Goal: Information Seeking & Learning: Check status

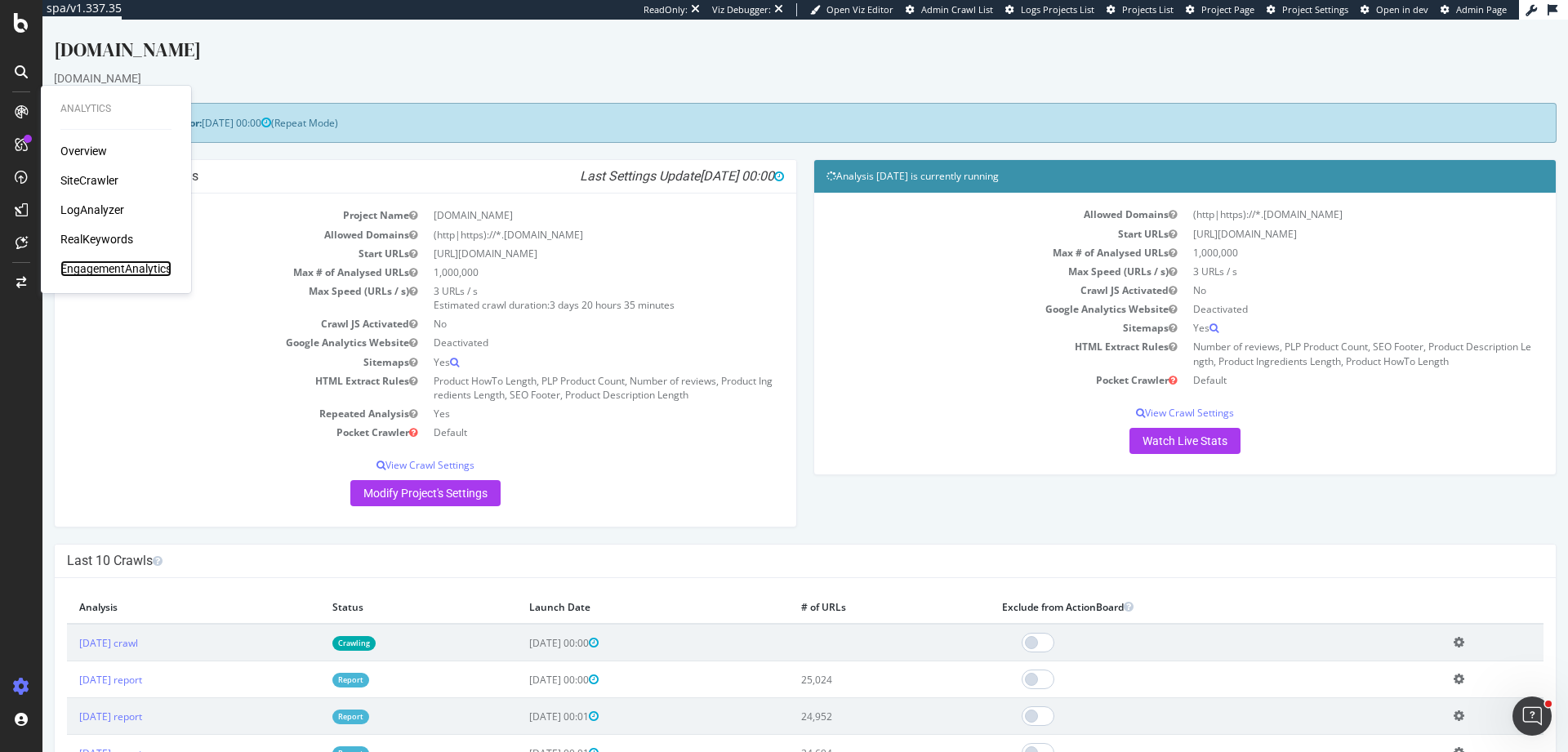
click at [122, 262] on div "EngagementAnalytics" at bounding box center [116, 268] width 111 height 16
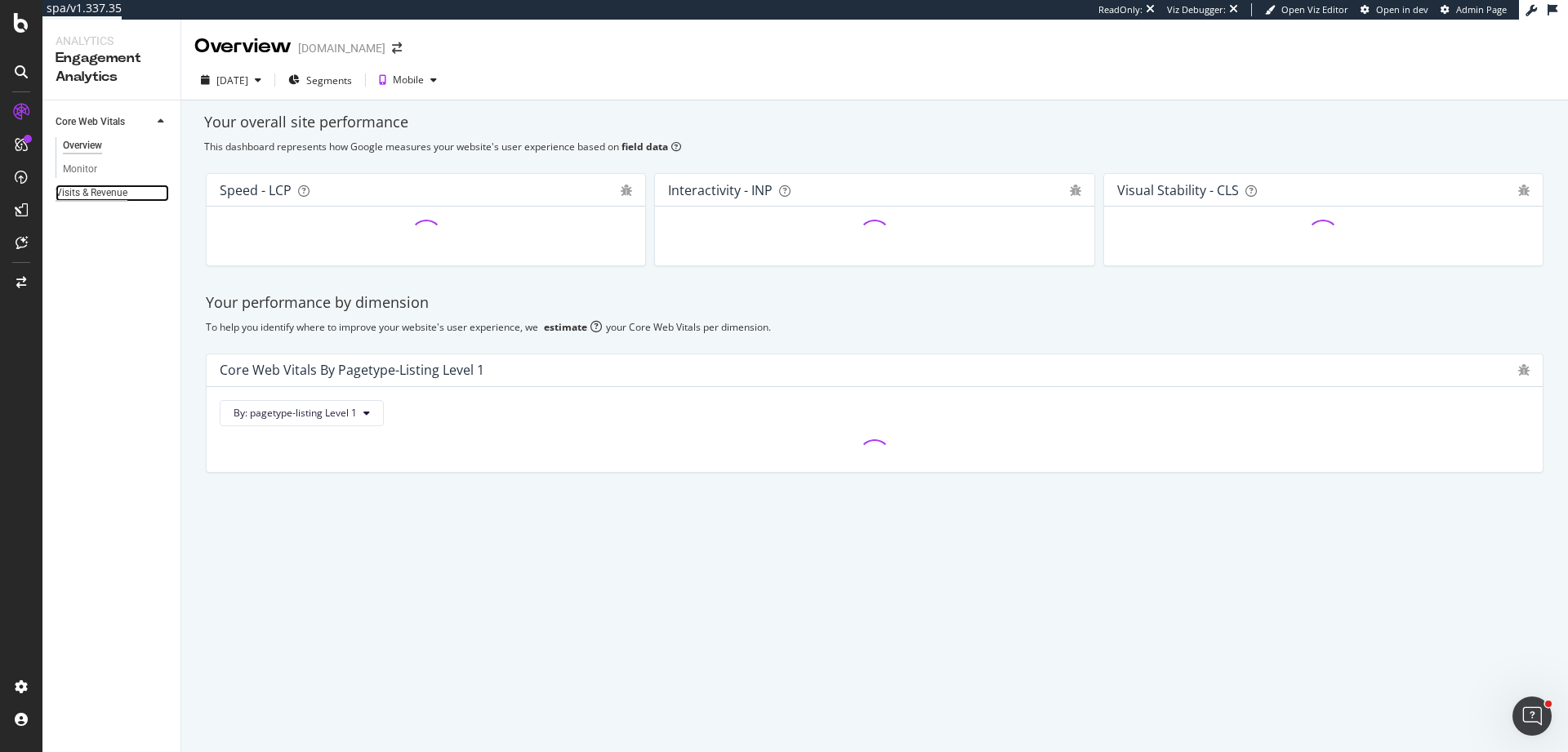
click at [122, 201] on div "Visits & Revenue" at bounding box center [91, 193] width 71 height 17
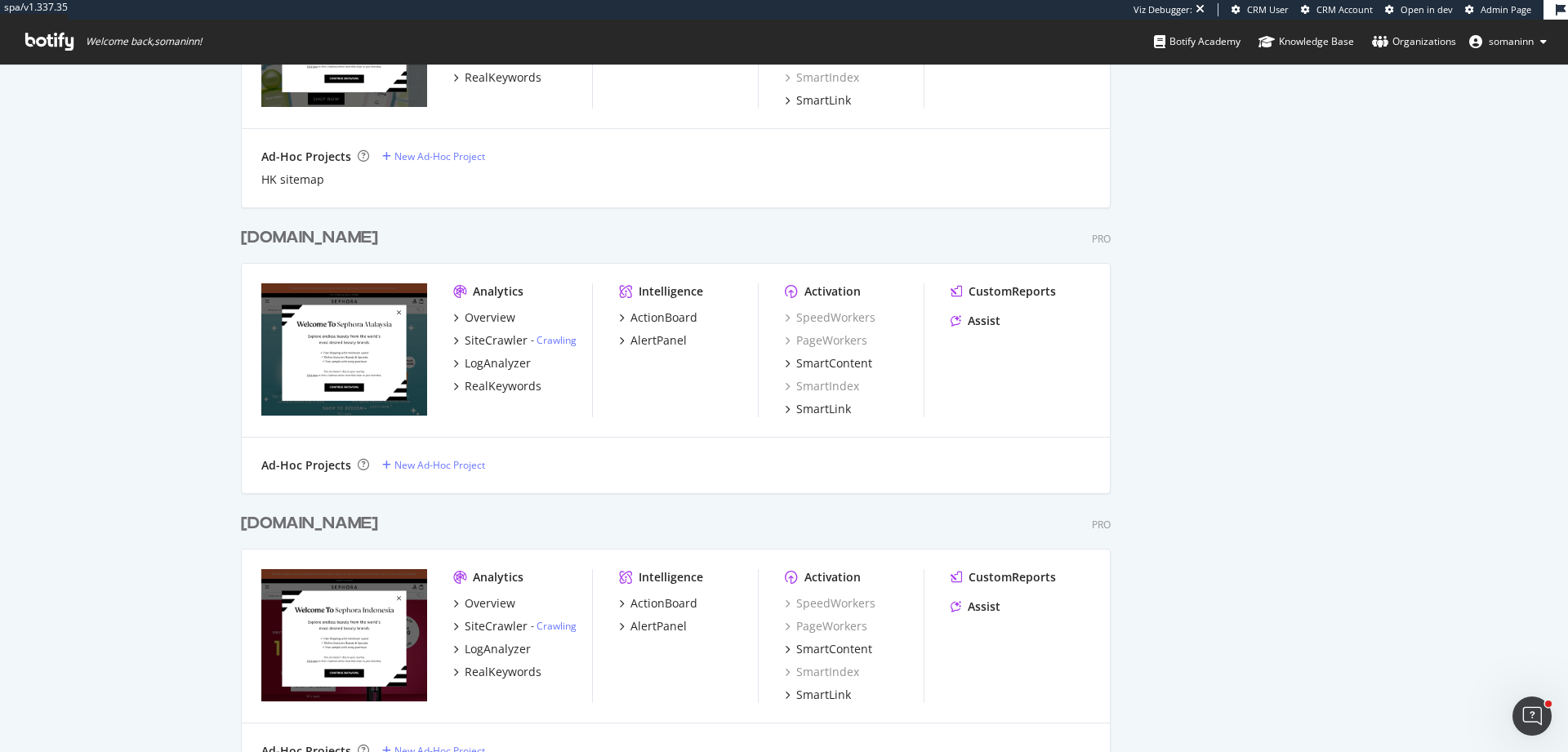
scroll to position [660, 0]
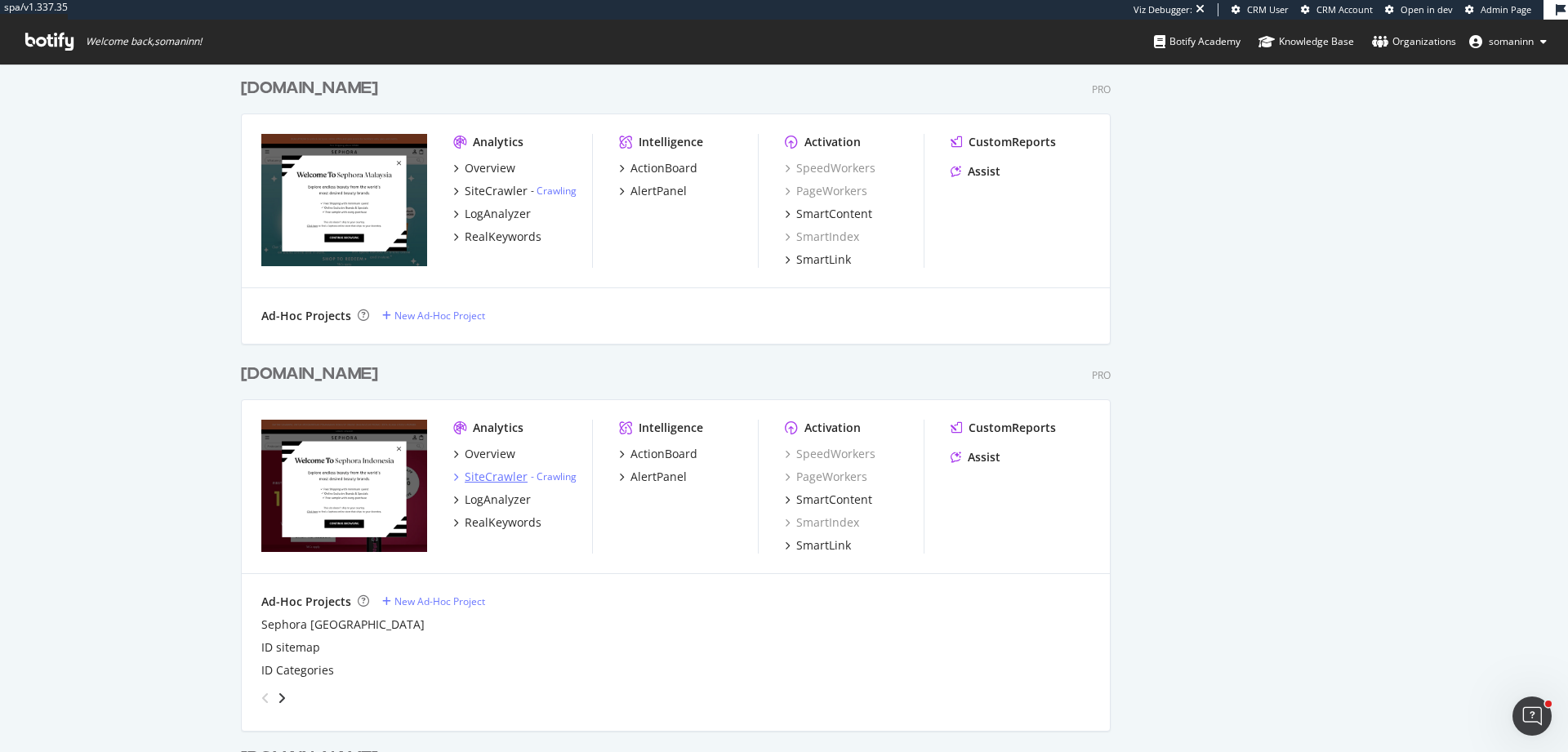
click at [493, 472] on div "SiteCrawler" at bounding box center [496, 477] width 63 height 16
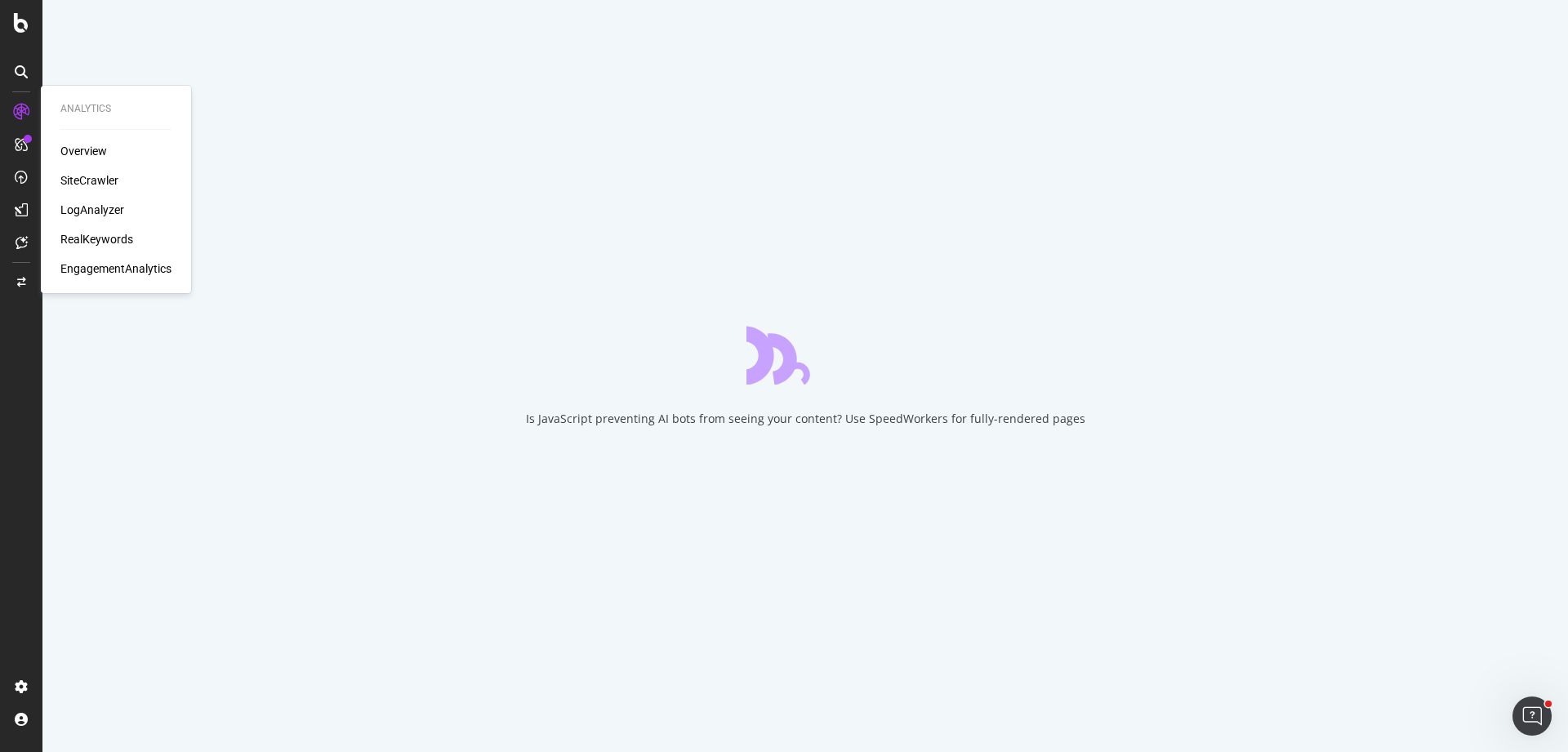
click at [126, 267] on div "EngagementAnalytics" at bounding box center [116, 268] width 111 height 16
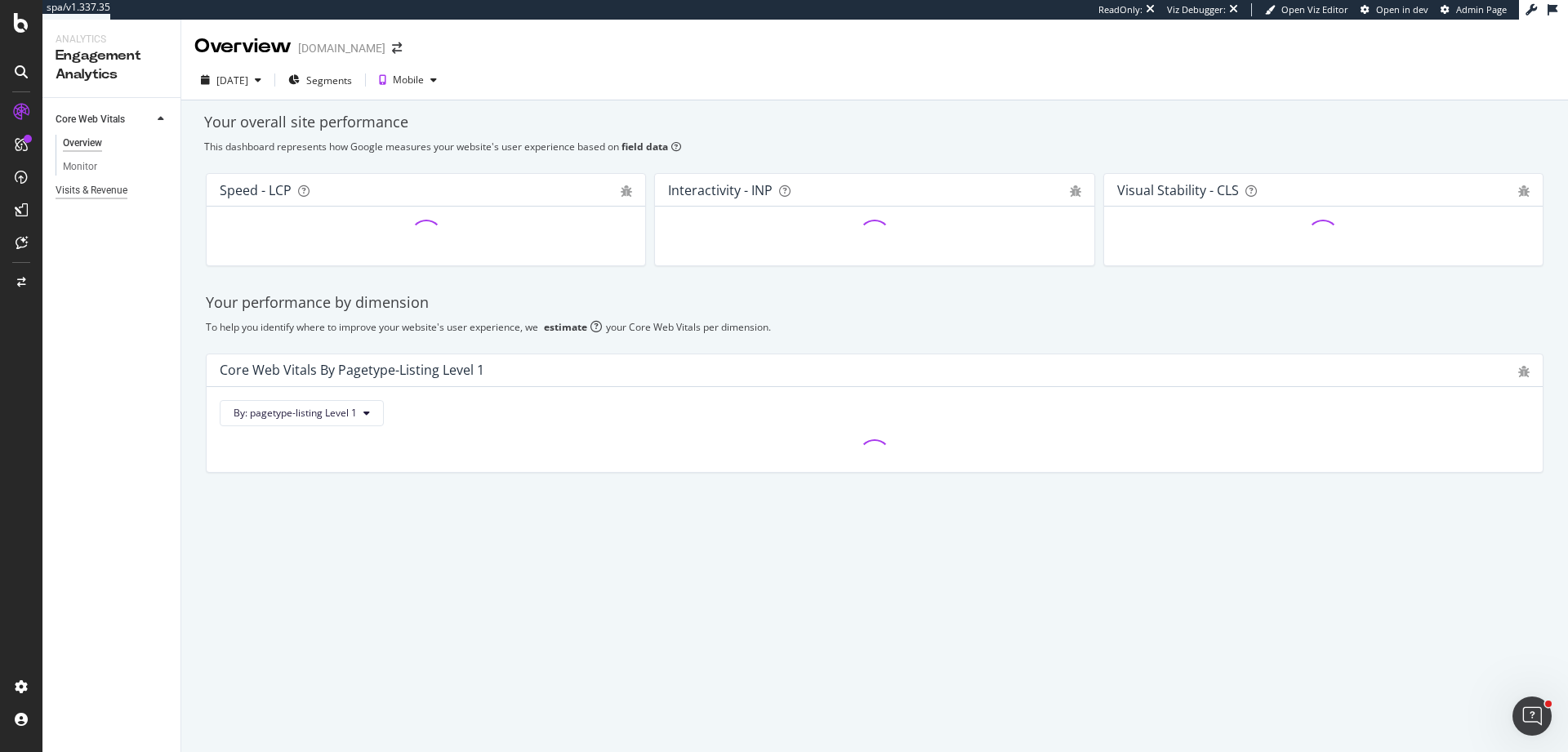
click at [106, 196] on div "Visits & Revenue" at bounding box center [91, 190] width 71 height 17
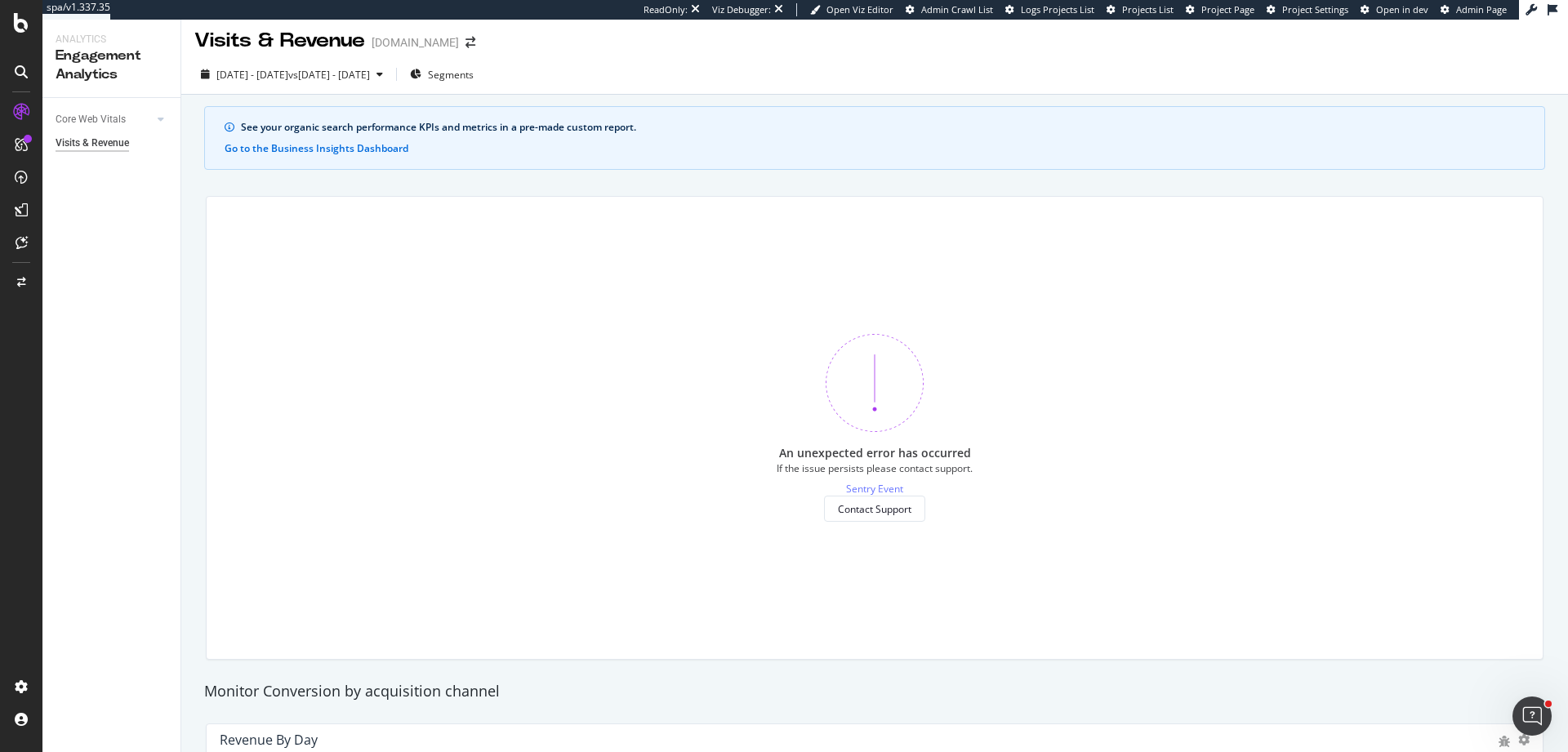
scroll to position [557, 0]
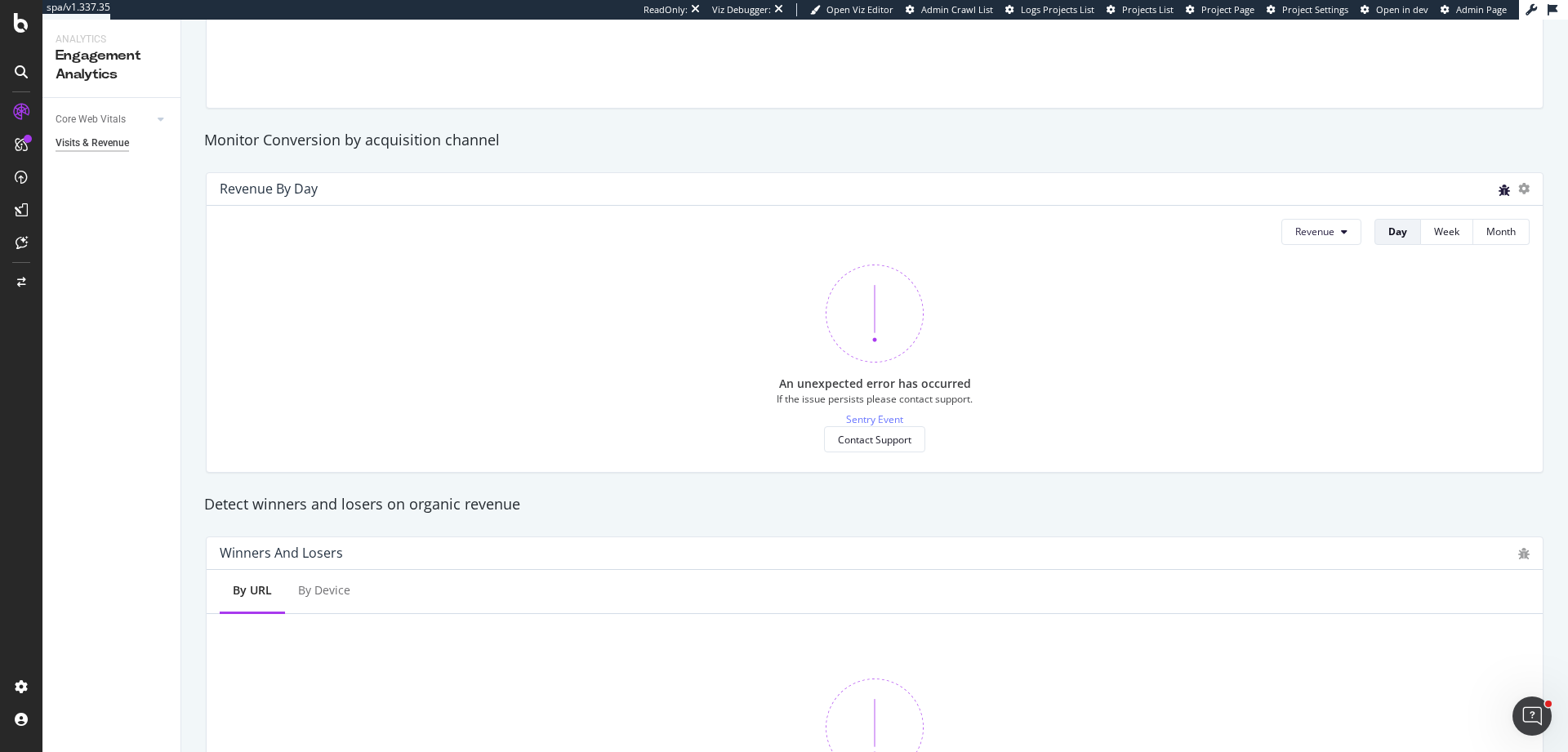
click at [1498, 189] on icon "bug" at bounding box center [1504, 191] width 12 height 12
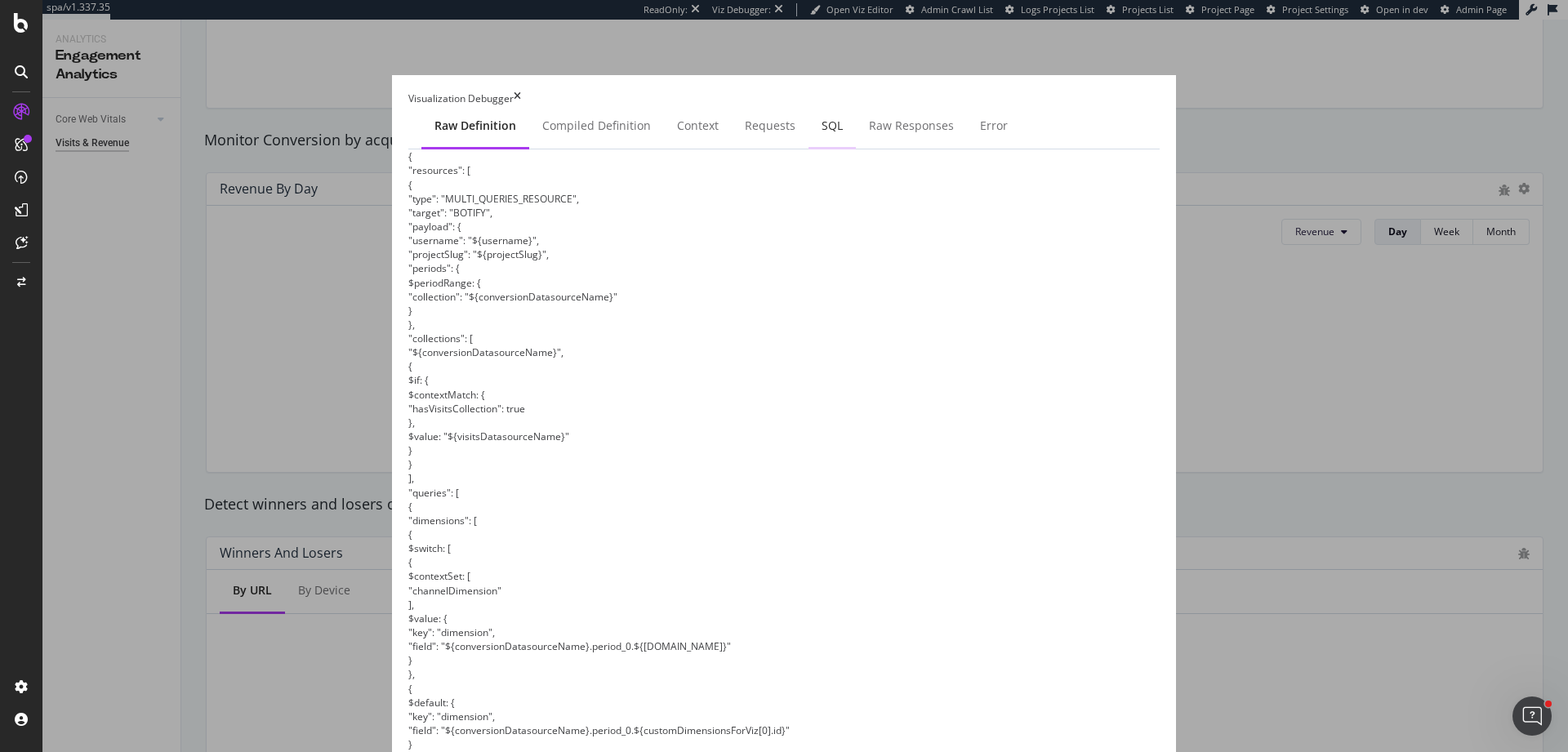
click at [808, 149] on div "SQL" at bounding box center [832, 126] width 48 height 45
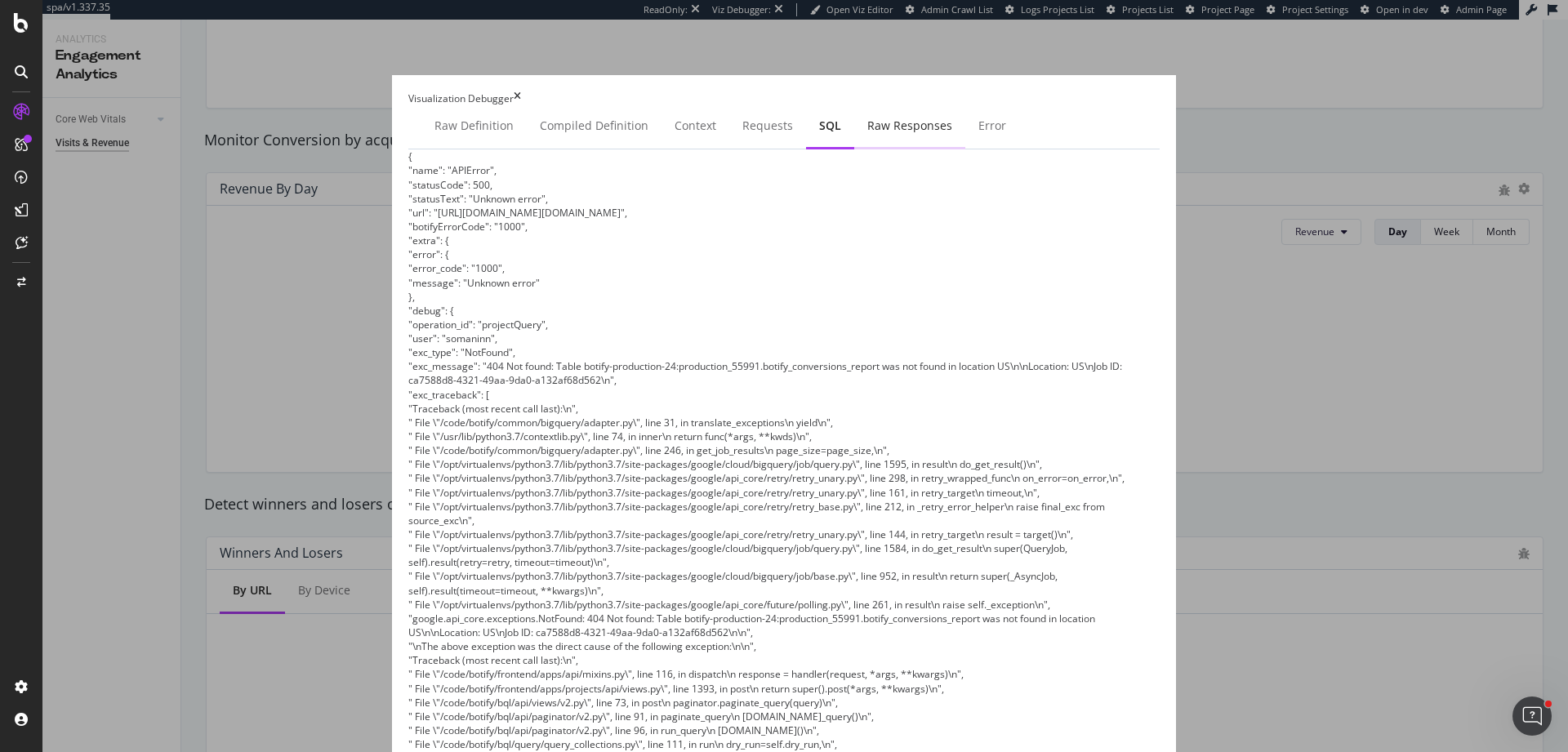
click at [867, 134] on div "Raw Responses" at bounding box center [910, 125] width 85 height 16
click at [434, 134] on div "Raw Definition" at bounding box center [474, 125] width 79 height 16
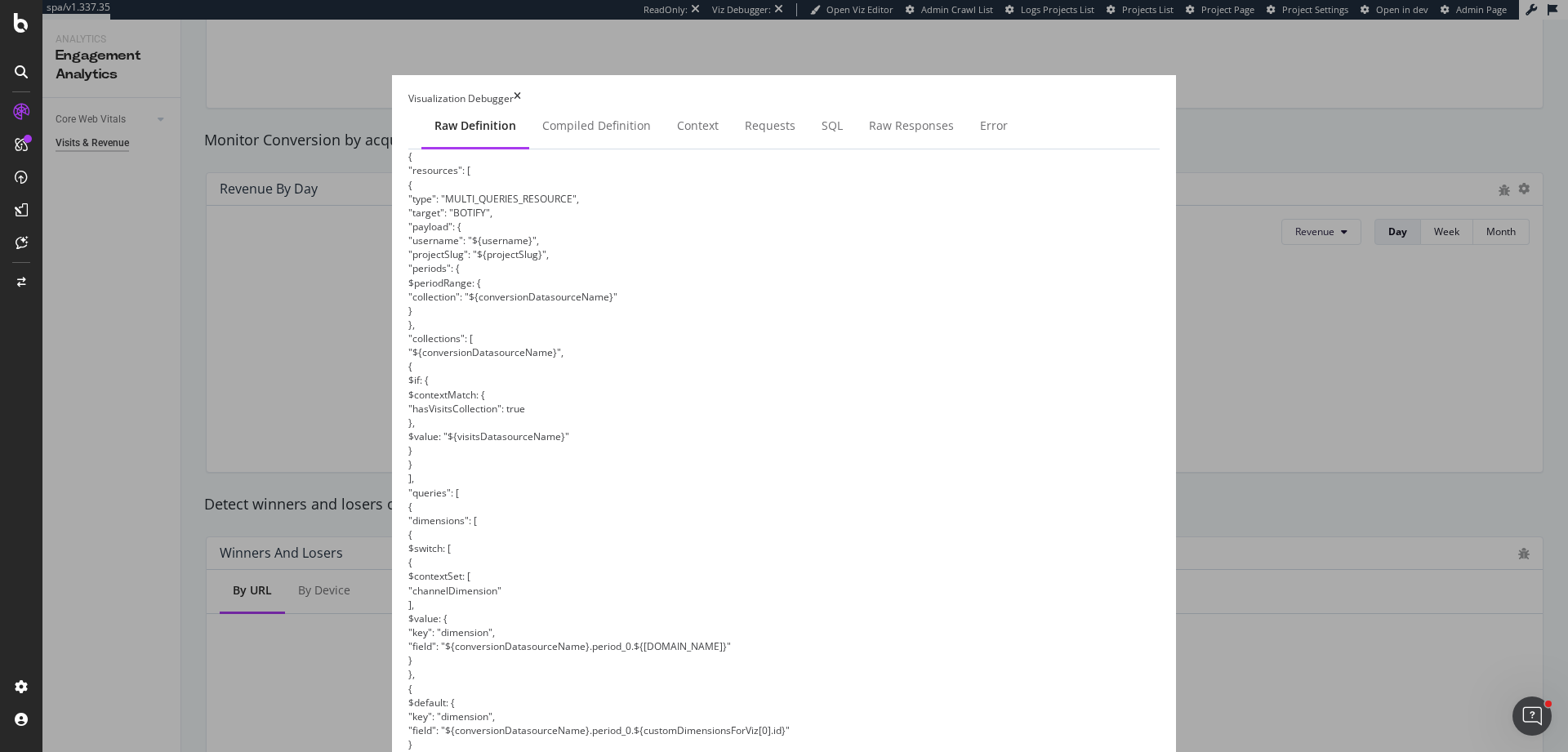
click at [1412, 99] on div "Visualization Debugger Raw Definition Compiled Definition Context Requests SQL …" at bounding box center [784, 376] width 1568 height 752
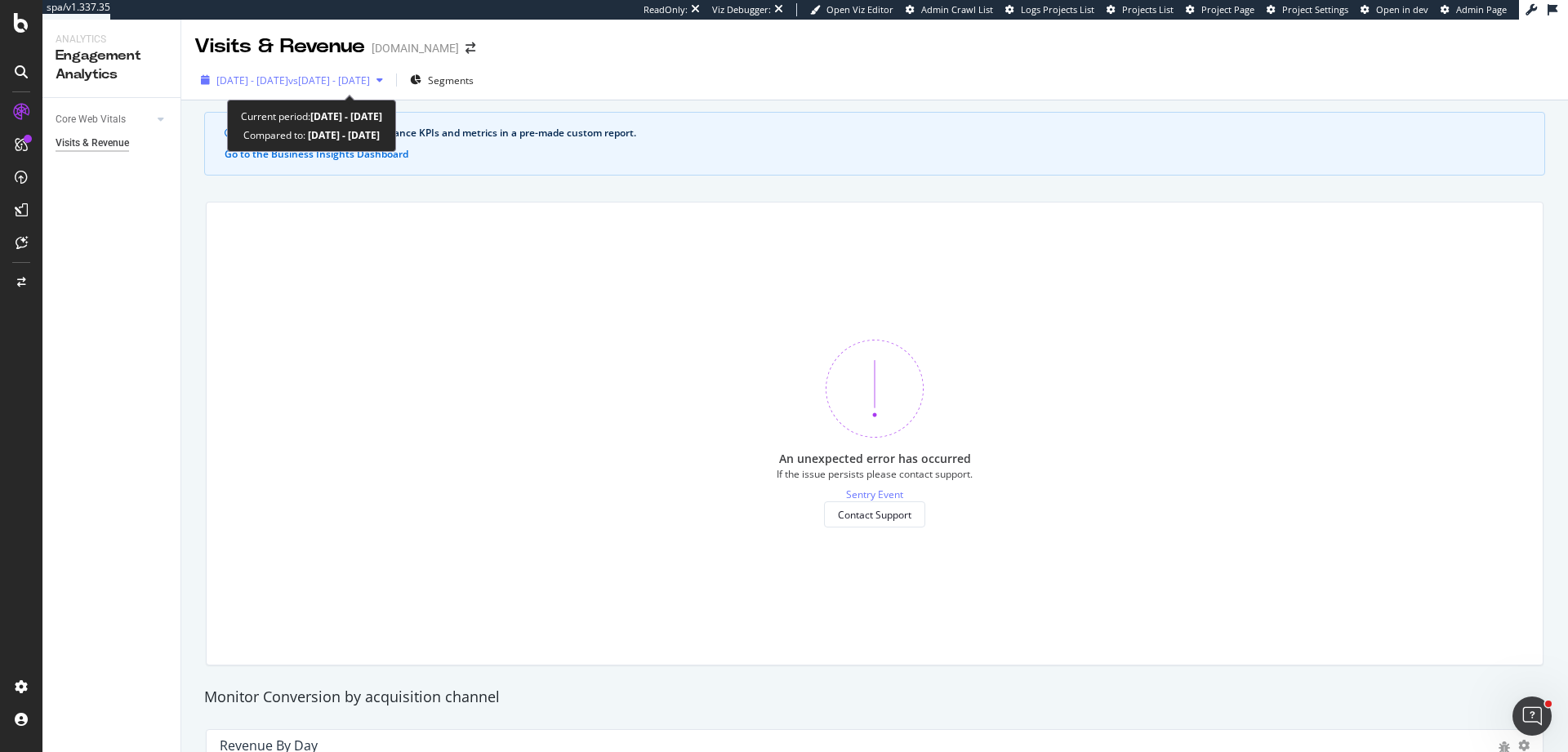
click at [288, 75] on span "2024 Dec. 31st - 2025 Jan. 27th" at bounding box center [252, 80] width 71 height 14
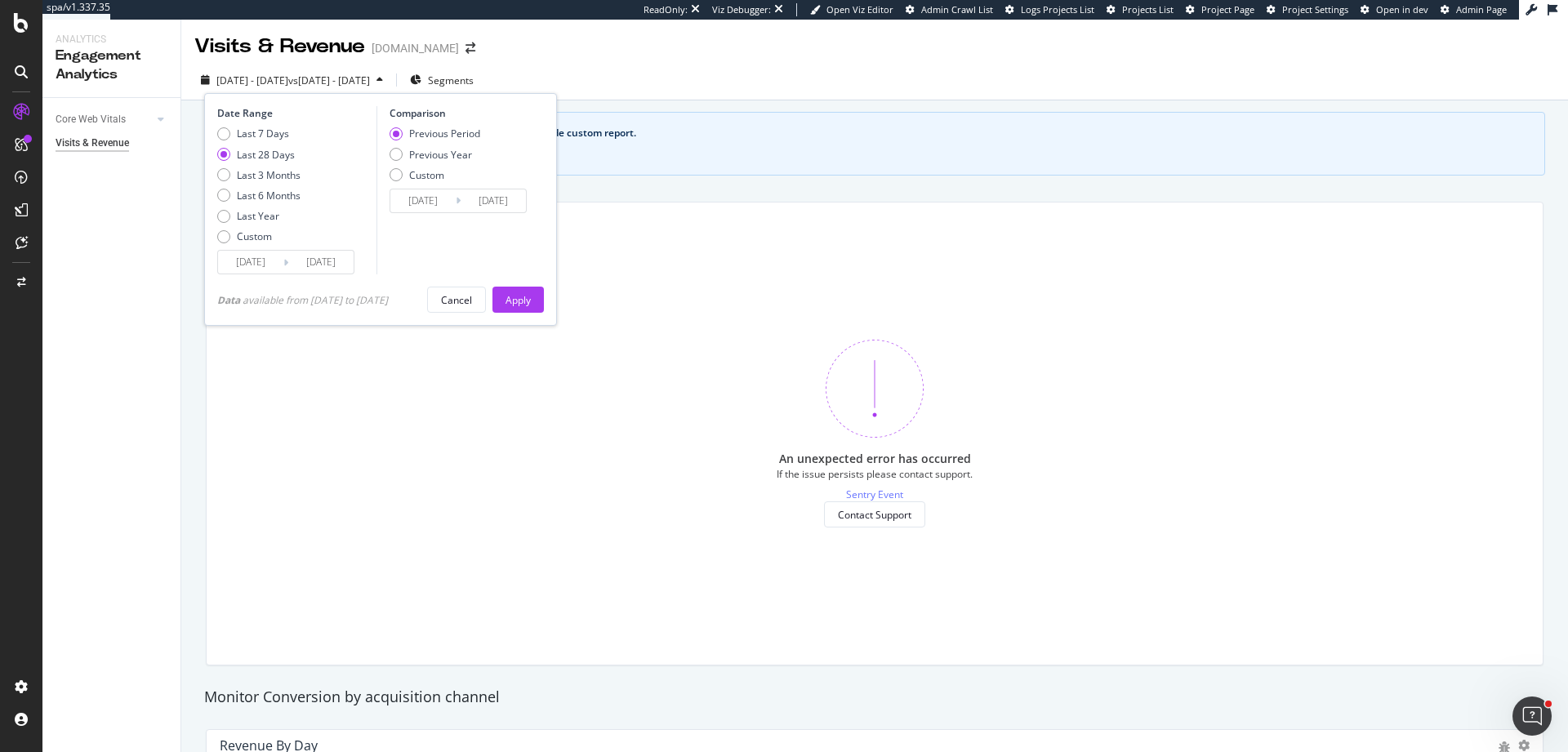
click at [279, 156] on div "Last 28 Days" at bounding box center [265, 155] width 58 height 14
click at [512, 291] on button "Apply" at bounding box center [518, 300] width 52 height 26
